Goal: Information Seeking & Learning: Check status

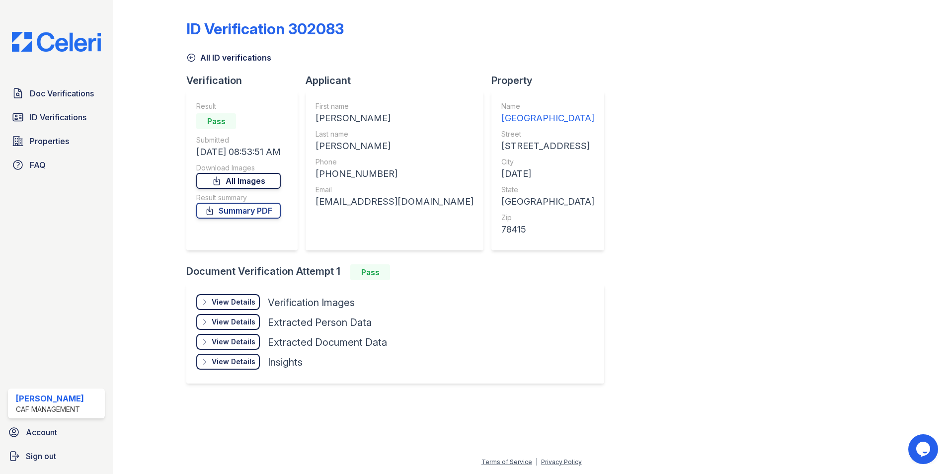
click at [251, 184] on link "All Images" at bounding box center [238, 181] width 84 height 16
click at [264, 206] on link "Summary PDF" at bounding box center [238, 211] width 84 height 16
click at [234, 302] on div "View Details" at bounding box center [234, 302] width 44 height 10
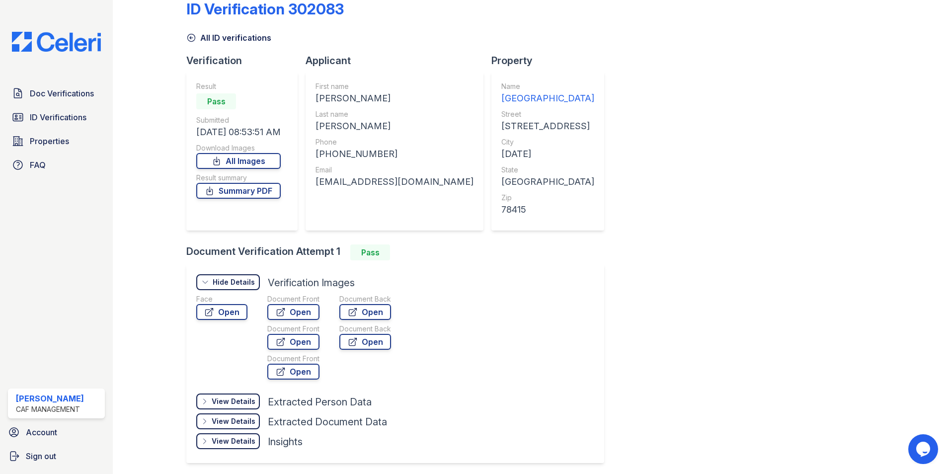
scroll to position [57, 0]
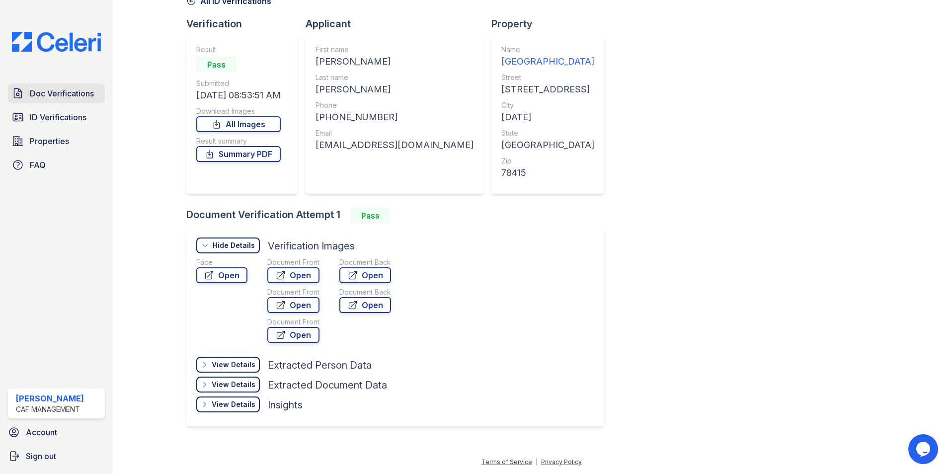
click at [56, 91] on span "Doc Verifications" at bounding box center [62, 93] width 64 height 12
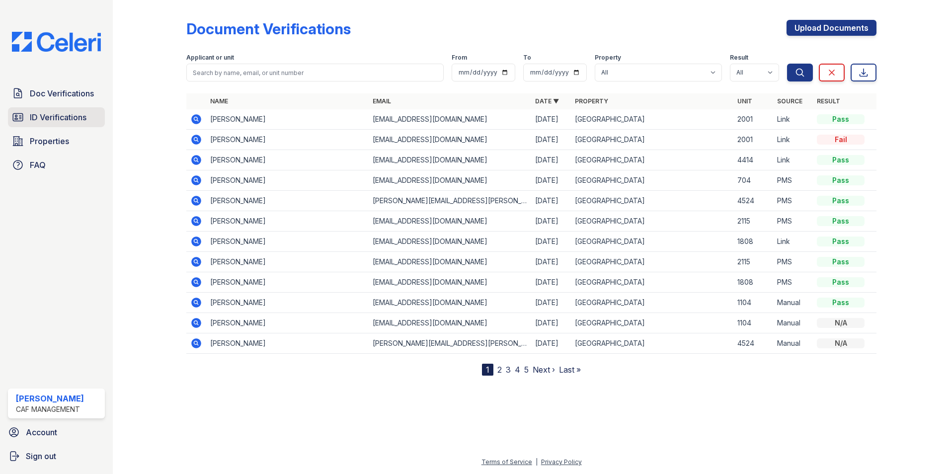
click at [59, 116] on span "ID Verifications" at bounding box center [58, 117] width 57 height 12
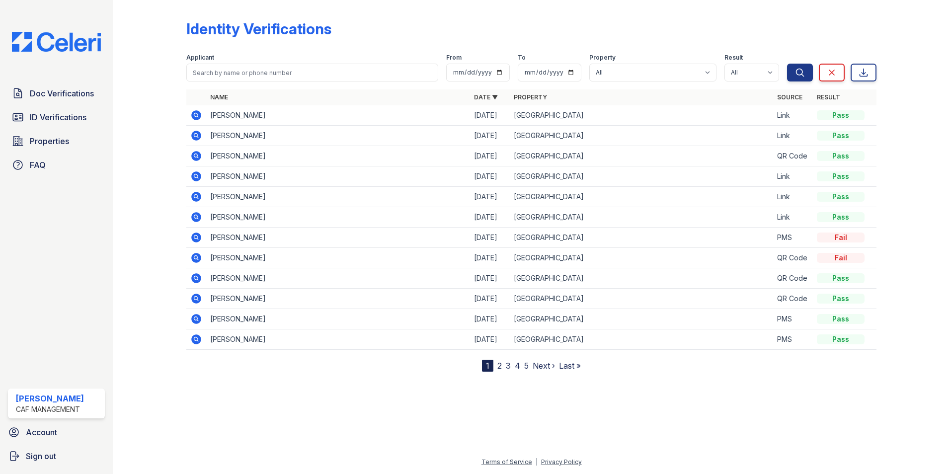
click at [196, 116] on icon at bounding box center [195, 114] width 2 height 2
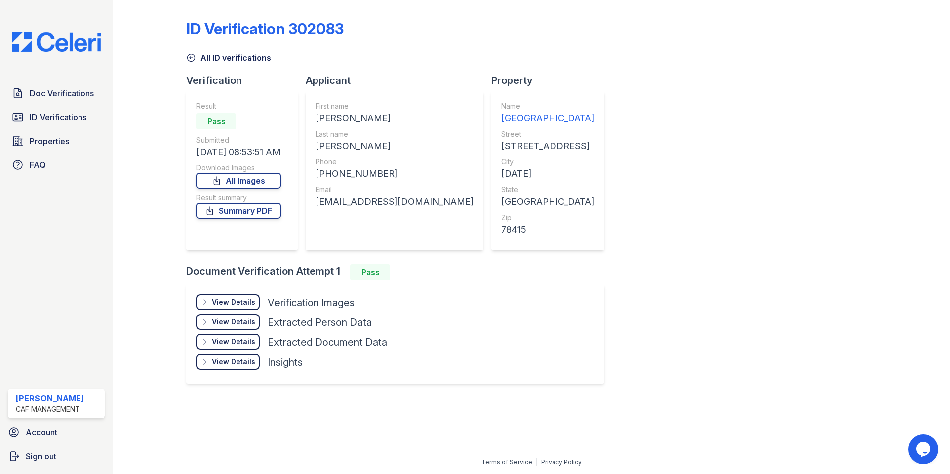
click at [236, 301] on div "View Details" at bounding box center [234, 302] width 44 height 10
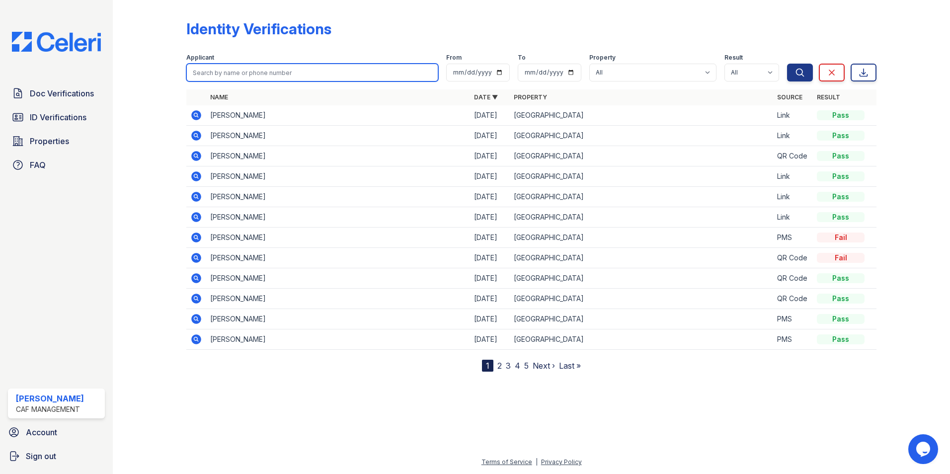
click at [230, 72] on input "search" at bounding box center [312, 73] width 252 height 18
type input "lillian cantu"
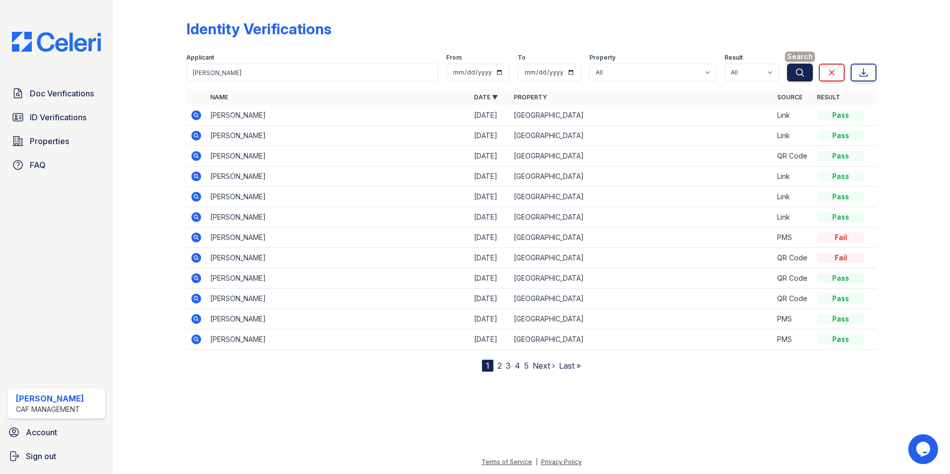
click at [794, 74] on button "Search" at bounding box center [800, 73] width 26 height 18
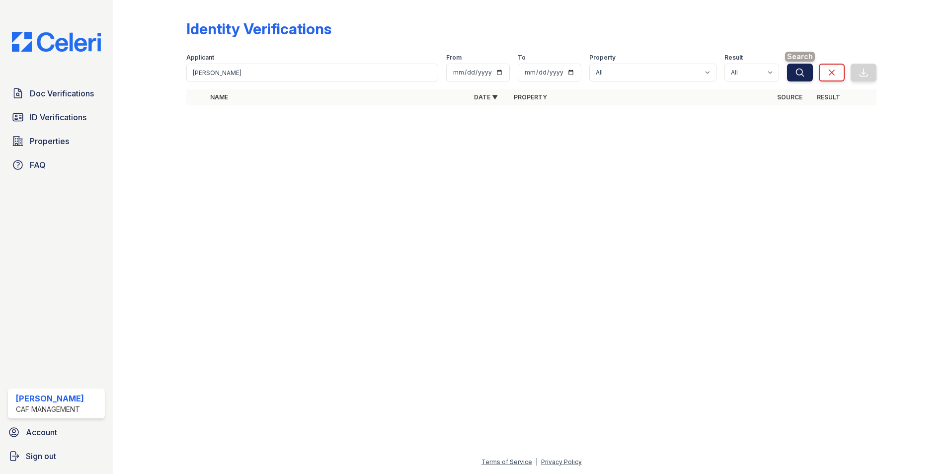
click at [802, 73] on icon "submit" at bounding box center [799, 72] width 7 height 7
